Goal: Task Accomplishment & Management: Use online tool/utility

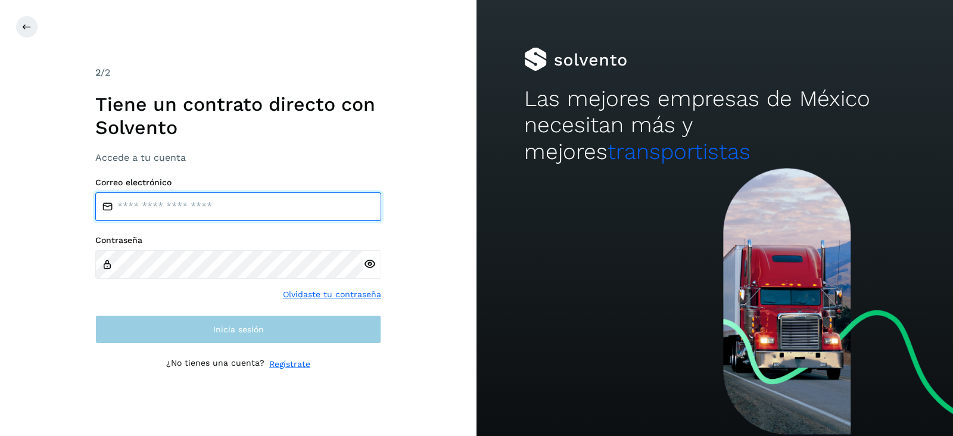
type input "**********"
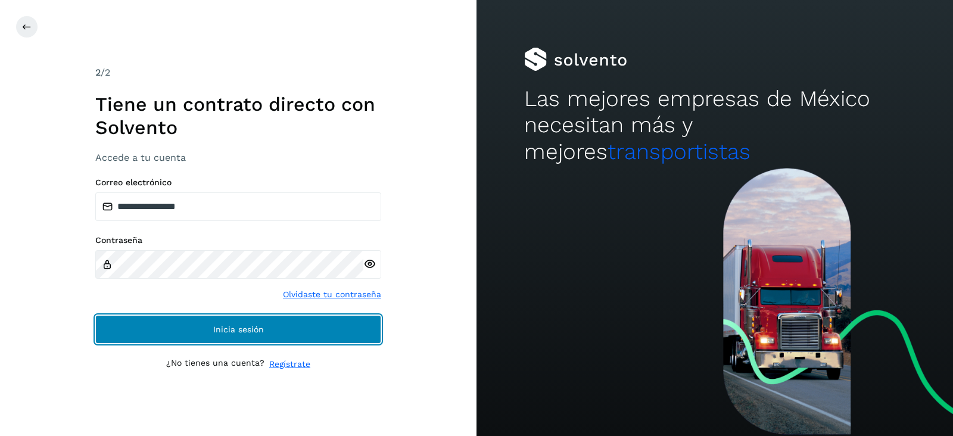
click at [211, 326] on button "Inicia sesión" at bounding box center [238, 329] width 286 height 29
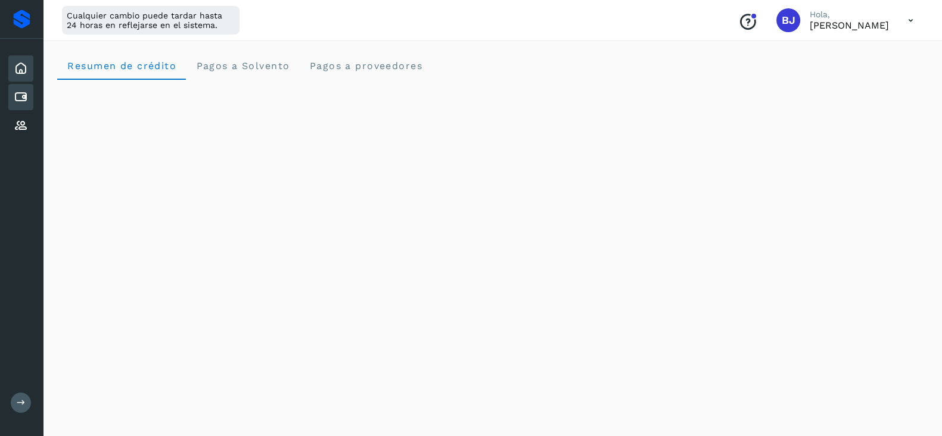
click at [24, 87] on div "Cuentas por pagar" at bounding box center [20, 97] width 25 height 26
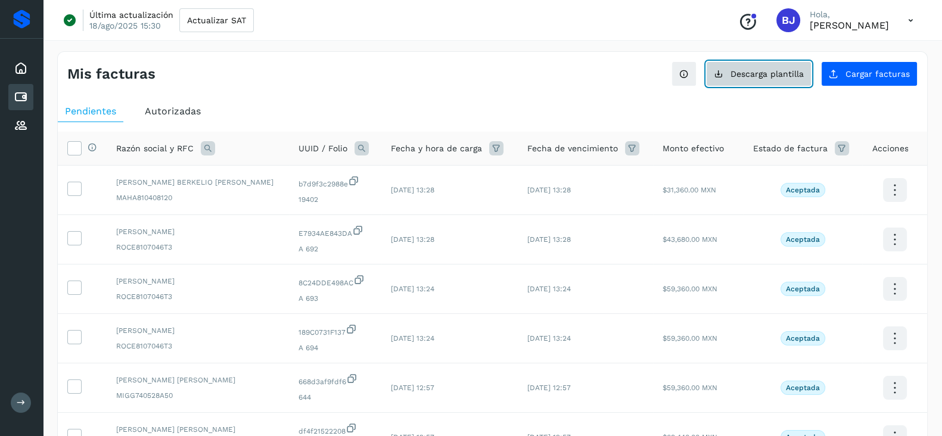
click at [727, 75] on button "Descarga plantilla" at bounding box center [758, 73] width 105 height 25
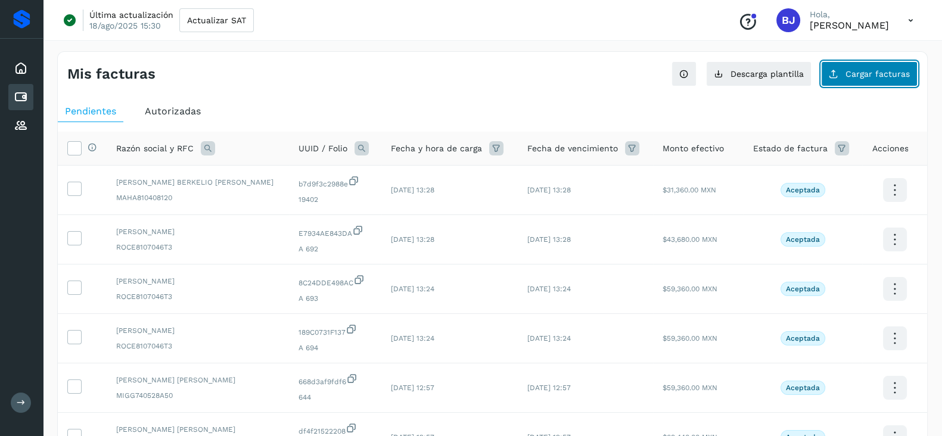
click at [910, 67] on button "Cargar facturas" at bounding box center [869, 73] width 96 height 25
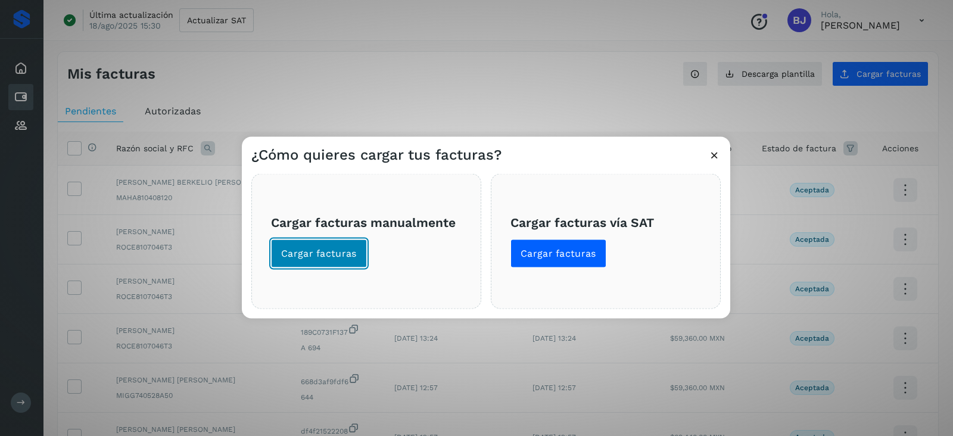
click at [309, 244] on button "Cargar facturas" at bounding box center [319, 253] width 96 height 29
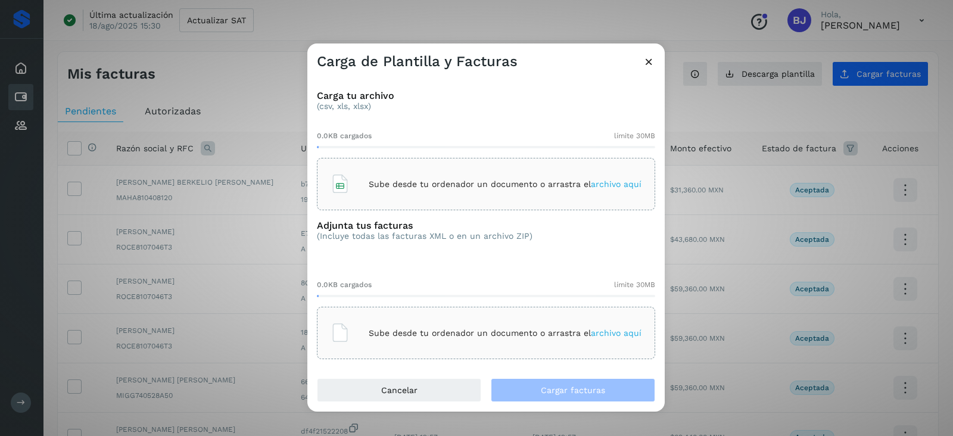
click at [377, 168] on div "Sube desde tu ordenador un documento o arrastra el archivo aquí" at bounding box center [486, 184] width 311 height 32
click at [331, 335] on icon at bounding box center [340, 332] width 19 height 19
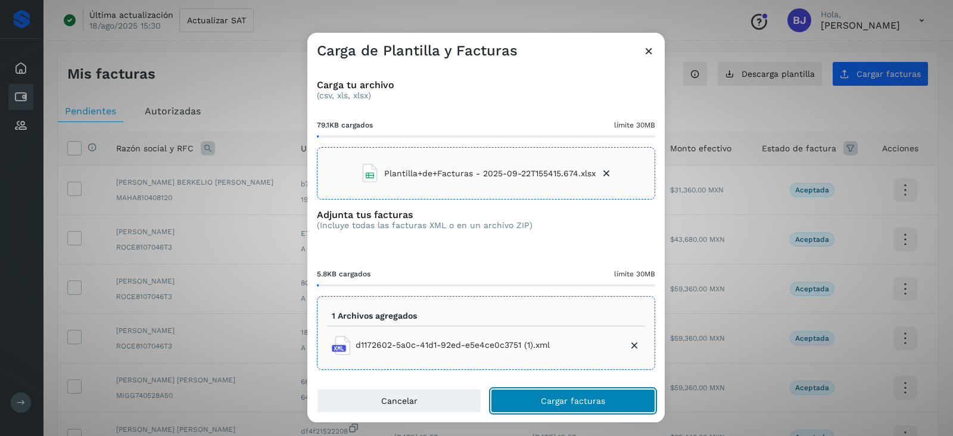
click at [551, 391] on button "Cargar facturas" at bounding box center [573, 401] width 164 height 24
